Goal: Task Accomplishment & Management: Manage account settings

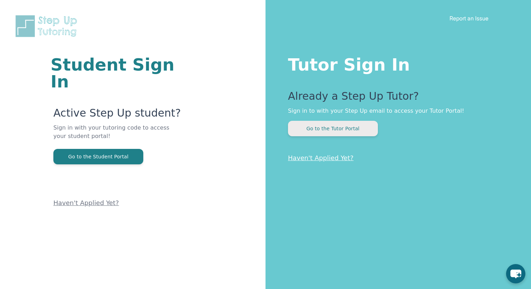
click at [319, 128] on button "Go to the Tutor Portal" at bounding box center [333, 128] width 90 height 15
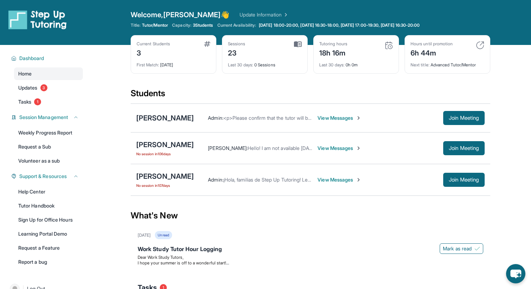
click at [318, 149] on span "View Messages" at bounding box center [340, 148] width 44 height 7
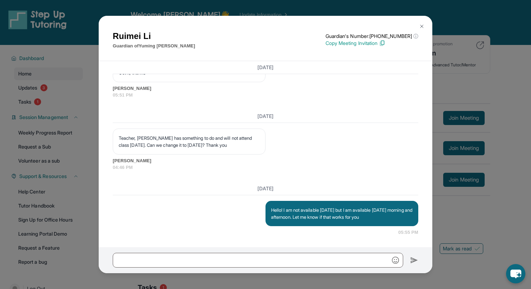
scroll to position [767, 0]
click at [467, 80] on div "[PERSON_NAME] Guardian of [PERSON_NAME] Guardian's Number: [PHONE_NUMBER] ⓘ Thi…" at bounding box center [265, 144] width 531 height 289
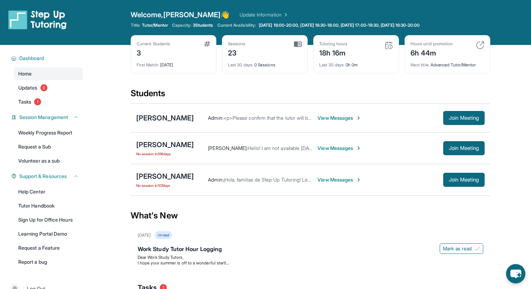
click at [453, 67] on div "Next title : Advanced Tutor/Mentor" at bounding box center [448, 63] width 74 height 10
click at [435, 51] on div "6h 44m" at bounding box center [432, 52] width 42 height 11
click at [478, 47] on img at bounding box center [480, 45] width 8 height 8
click at [482, 43] on img at bounding box center [480, 45] width 8 height 8
click at [431, 46] on div "Hours until promotion" at bounding box center [432, 44] width 42 height 6
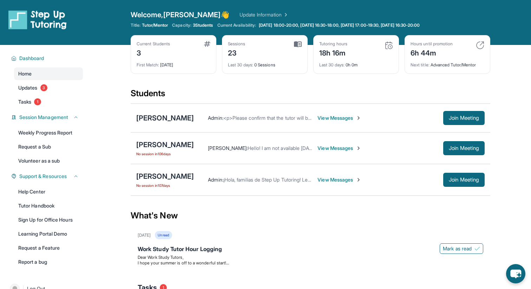
click at [293, 31] on div "Welcome, [PERSON_NAME] 👋 Update Information Title: Tutor/Mentor Capacity: 3 Stu…" at bounding box center [311, 22] width 360 height 25
click at [238, 44] on div "Sessions" at bounding box center [237, 44] width 18 height 6
click at [342, 178] on span "View Messages" at bounding box center [340, 179] width 44 height 7
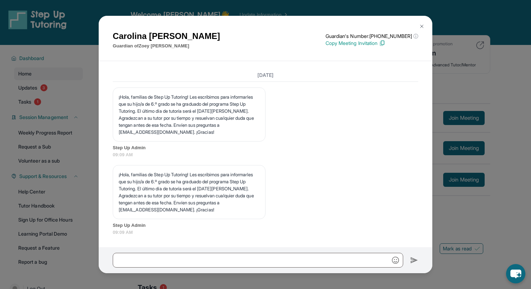
scroll to position [3531, 0]
click at [445, 69] on div "[PERSON_NAME] Guardian of [PERSON_NAME] Guardian's Number: [PHONE_NUMBER] ⓘ Thi…" at bounding box center [265, 144] width 531 height 289
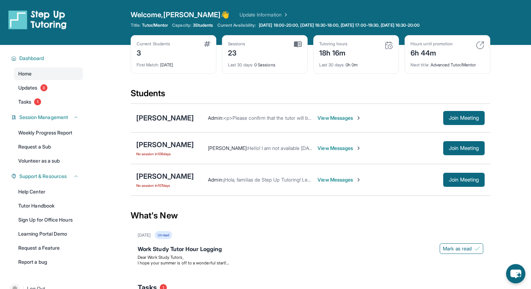
scroll to position [89, 0]
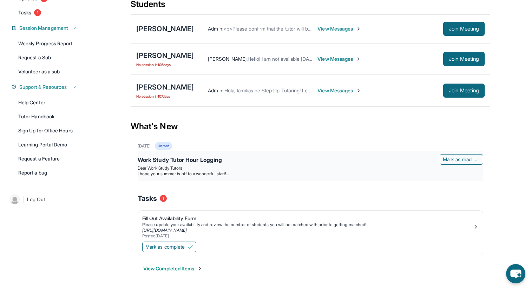
click at [212, 174] on span "I hope your summer is off to a wonderful start!" at bounding box center [183, 173] width 91 height 5
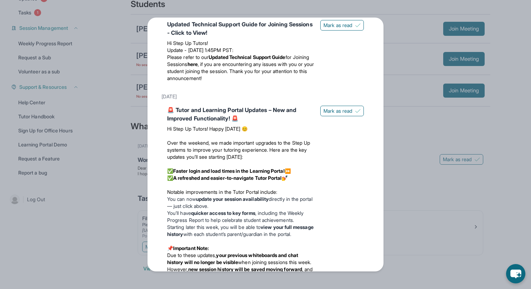
scroll to position [309, 0]
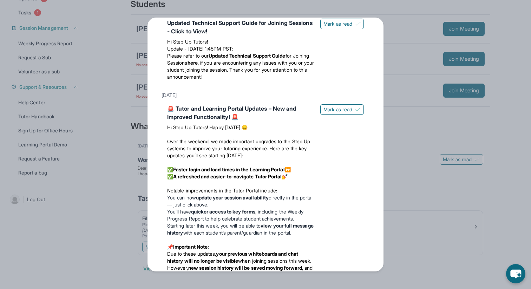
click at [412, 160] on div "Updates [DATE] Work Study Tutor Hour Logging Dear Work Study Tutors, I hope you…" at bounding box center [265, 144] width 531 height 289
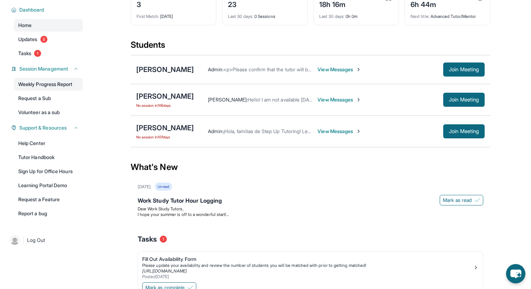
scroll to position [0, 0]
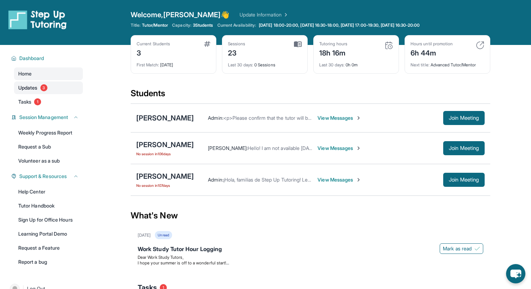
click at [37, 89] on span "Updates" at bounding box center [27, 87] width 19 height 7
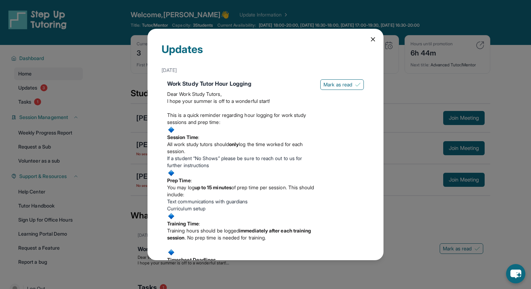
click at [72, 114] on div "Updates [DATE] Work Study Tutor Hour Logging Dear Work Study Tutors, I hope you…" at bounding box center [265, 144] width 531 height 289
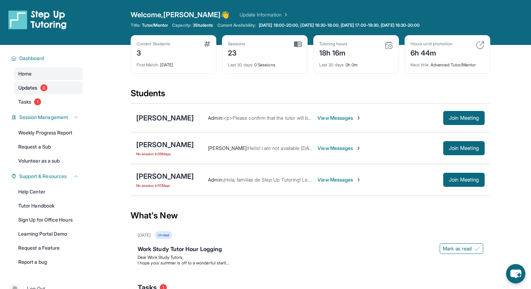
click at [62, 86] on link "Updates 3" at bounding box center [48, 88] width 69 height 13
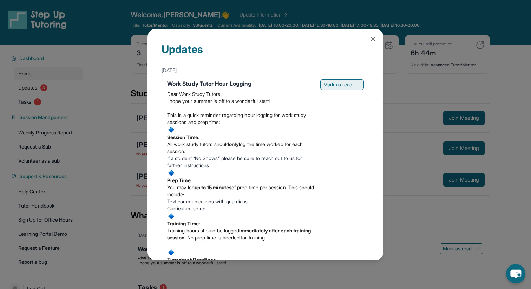
click at [335, 86] on span "Mark as read" at bounding box center [338, 84] width 29 height 7
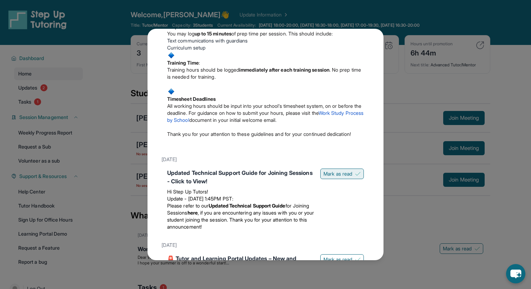
scroll to position [133, 0]
click at [337, 177] on span "Mark as read" at bounding box center [338, 173] width 29 height 7
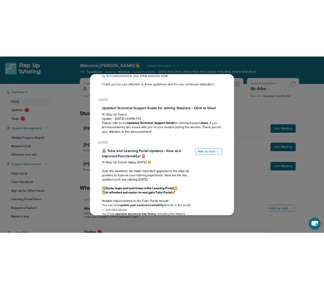
scroll to position [223, 0]
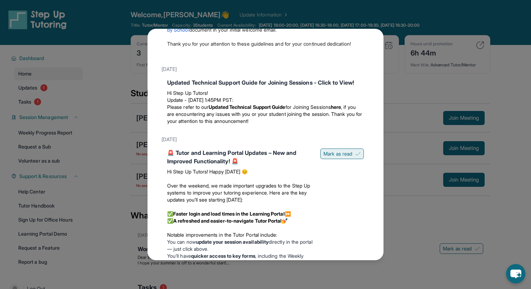
click at [338, 159] on button "Mark as read" at bounding box center [342, 154] width 44 height 11
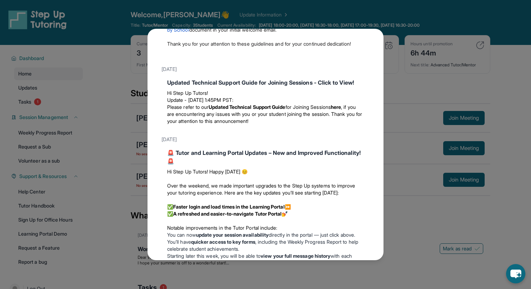
click at [81, 126] on div "Updates [DATE] Work Study Tutor Hour Logging Dear Work Study Tutors, I hope you…" at bounding box center [265, 144] width 531 height 289
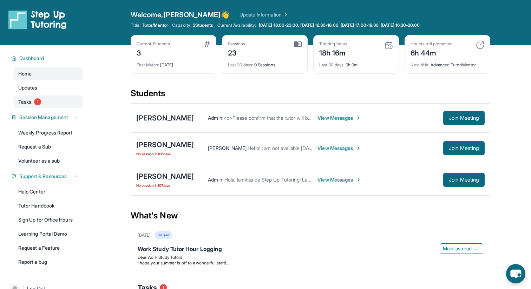
click at [37, 99] on span "1" at bounding box center [37, 101] width 7 height 7
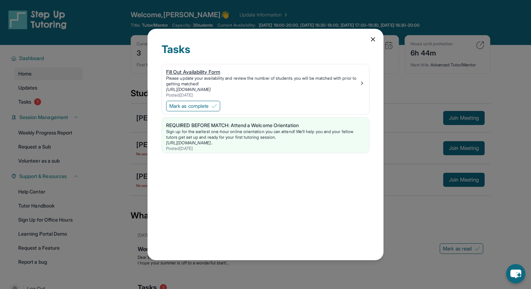
click at [201, 69] on div "Fill Out Availability Form" at bounding box center [262, 72] width 193 height 7
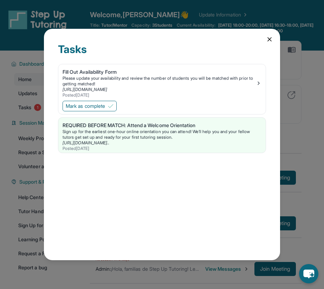
click at [269, 39] on icon at bounding box center [269, 39] width 7 height 7
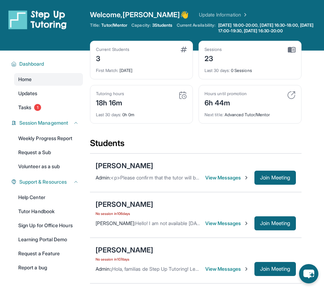
click at [215, 181] on span "View Messages" at bounding box center [227, 177] width 44 height 7
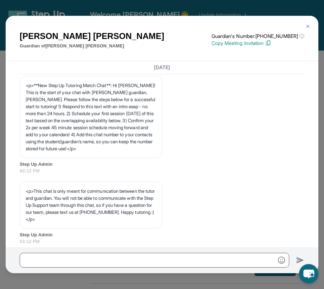
scroll to position [104, 0]
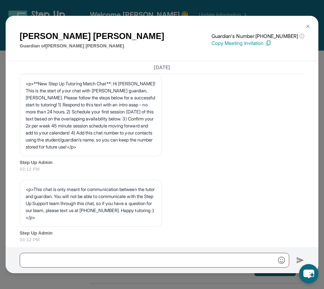
click at [306, 27] on img at bounding box center [308, 27] width 6 height 6
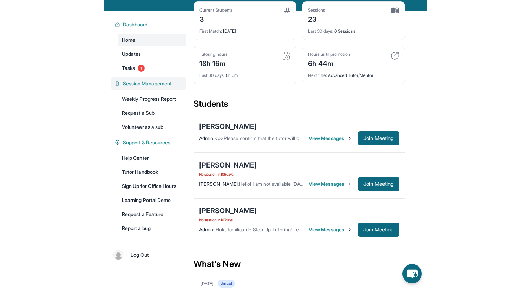
scroll to position [38, 0]
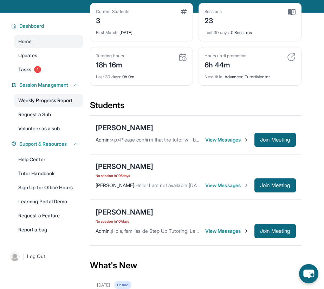
click at [44, 107] on link "Weekly Progress Report" at bounding box center [48, 100] width 69 height 13
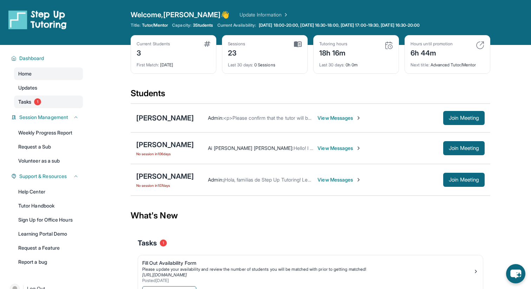
click at [33, 101] on link "Tasks 1" at bounding box center [48, 102] width 69 height 13
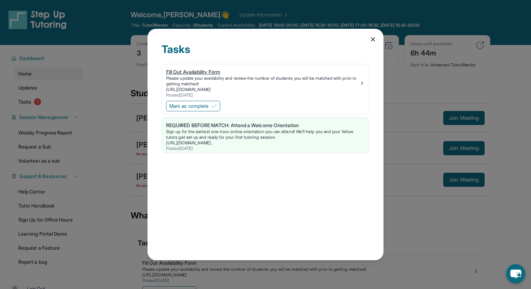
click at [201, 80] on div "Please update your availability and review the number of students you will be m…" at bounding box center [262, 81] width 193 height 11
click at [98, 25] on div "Tasks Fill Out Availability Form Please update your availability and review the…" at bounding box center [265, 144] width 531 height 289
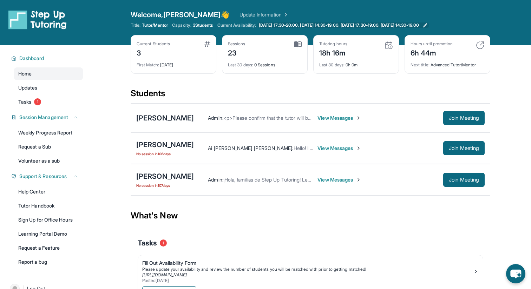
click at [298, 26] on span "[DATE] 17:30-20:00, [DATE] 14:30-19:00, [DATE] 17:30-19:00, [DATE] 14:30-19:00" at bounding box center [339, 25] width 160 height 6
click at [254, 97] on div "Students" at bounding box center [311, 95] width 360 height 15
click at [240, 15] on link "Update Information" at bounding box center [264, 14] width 49 height 7
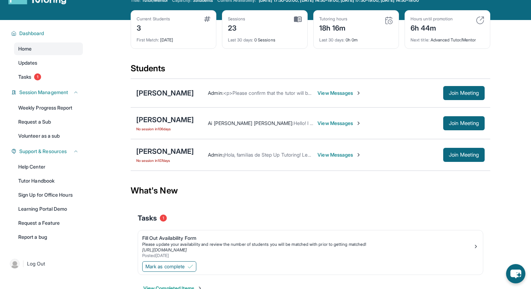
scroll to position [31, 0]
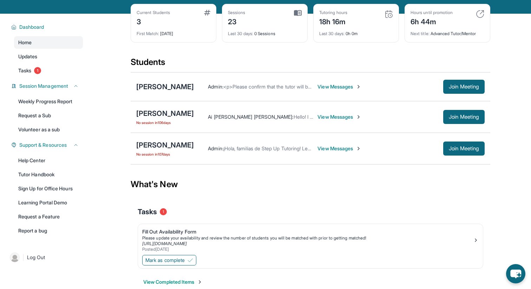
click at [318, 89] on span "View Messages" at bounding box center [340, 86] width 44 height 7
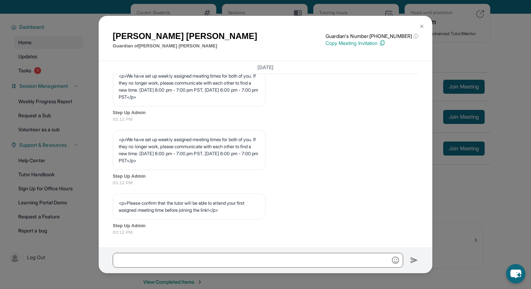
scroll to position [352, 0]
click at [416, 26] on button at bounding box center [422, 26] width 14 height 14
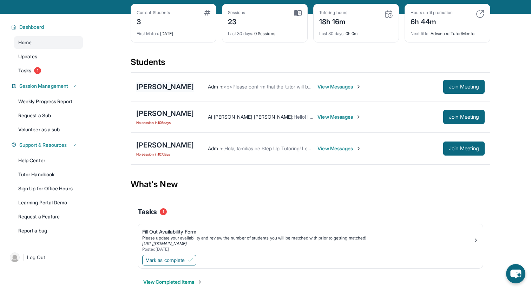
click at [163, 87] on div "[PERSON_NAME]" at bounding box center [165, 87] width 58 height 10
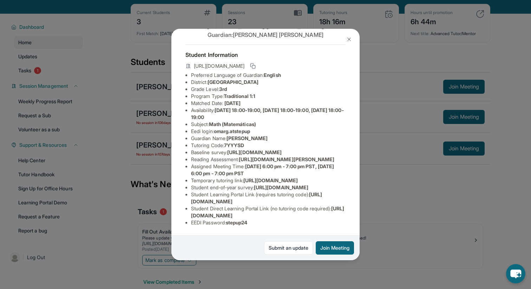
scroll to position [27, 0]
click at [363, 30] on div "Omar Garcia Guardian: Magdalena Ponce Student Information https://student-porta…" at bounding box center [265, 144] width 531 height 289
